Goal: Find specific page/section: Find specific page/section

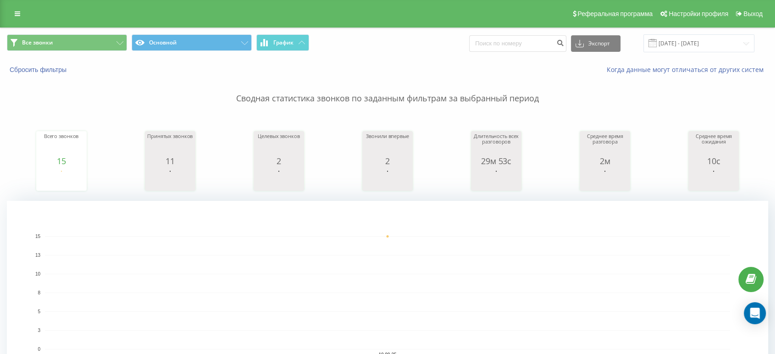
drag, startPoint x: 0, startPoint y: 0, endPoint x: 439, endPoint y: 38, distance: 440.3
drag, startPoint x: 439, startPoint y: 38, endPoint x: 420, endPoint y: 37, distance: 18.4
click at [420, 37] on div "Все звонки Основной График Экспорт .csv .xls .xlsx [DATE] - [DATE]" at bounding box center [387, 43] width 761 height 18
drag, startPoint x: 644, startPoint y: 87, endPoint x: 458, endPoint y: 47, distance: 190.9
click at [458, 47] on div "Все звонки Основной График Экспорт .csv .xls .xlsx 19.09.2025 - 19.09.2025" at bounding box center [387, 43] width 761 height 18
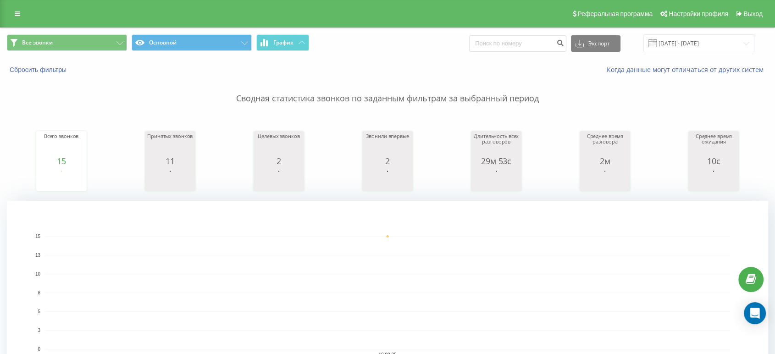
drag, startPoint x: 458, startPoint y: 11, endPoint x: 437, endPoint y: 10, distance: 21.1
click at [437, 10] on div "Реферальная программа Настройки профиля Выход" at bounding box center [387, 14] width 775 height 28
